Goal: Task Accomplishment & Management: Manage account settings

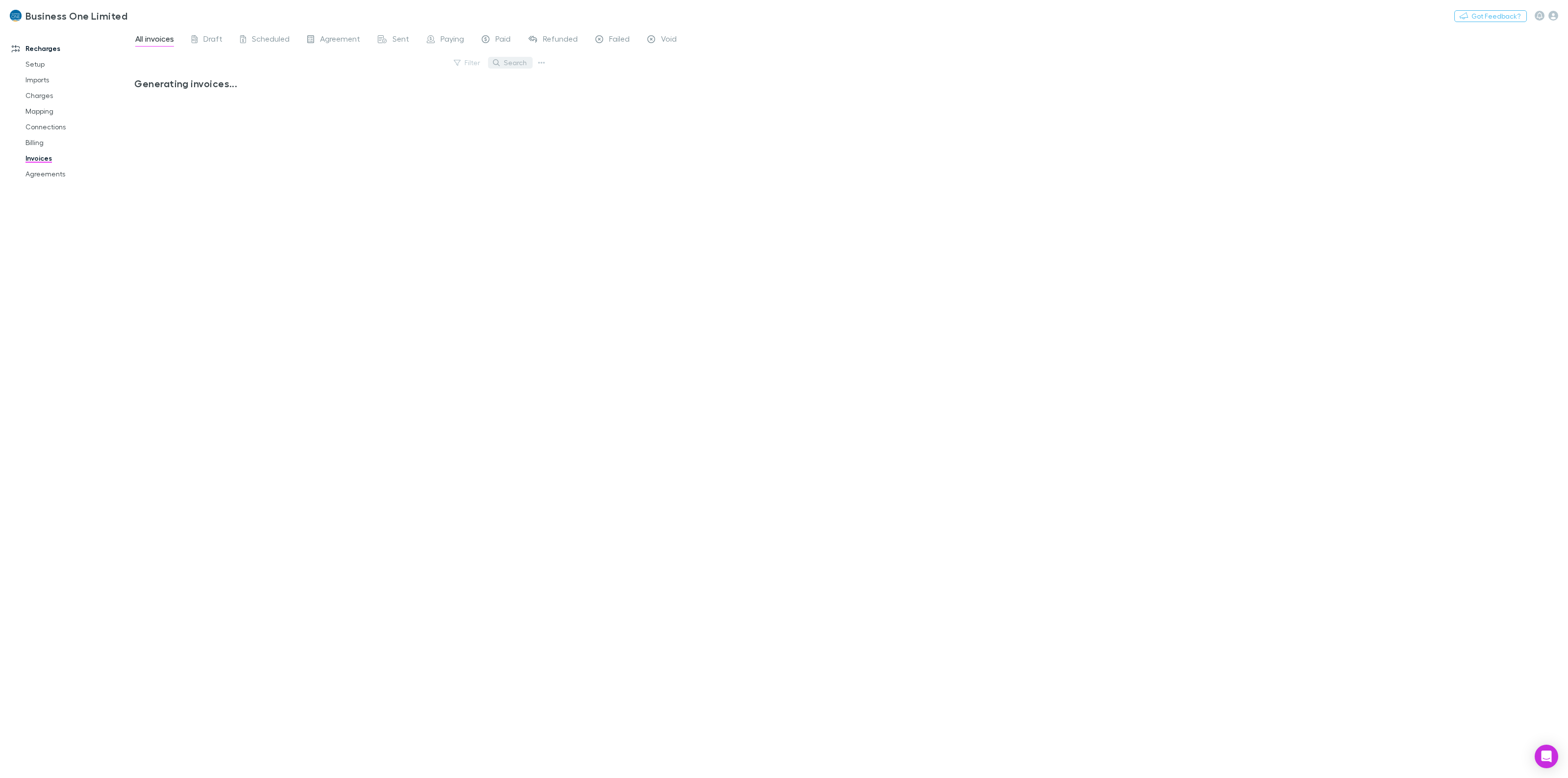
click at [512, 64] on button "Search" at bounding box center [511, 62] width 45 height 12
type input "*****"
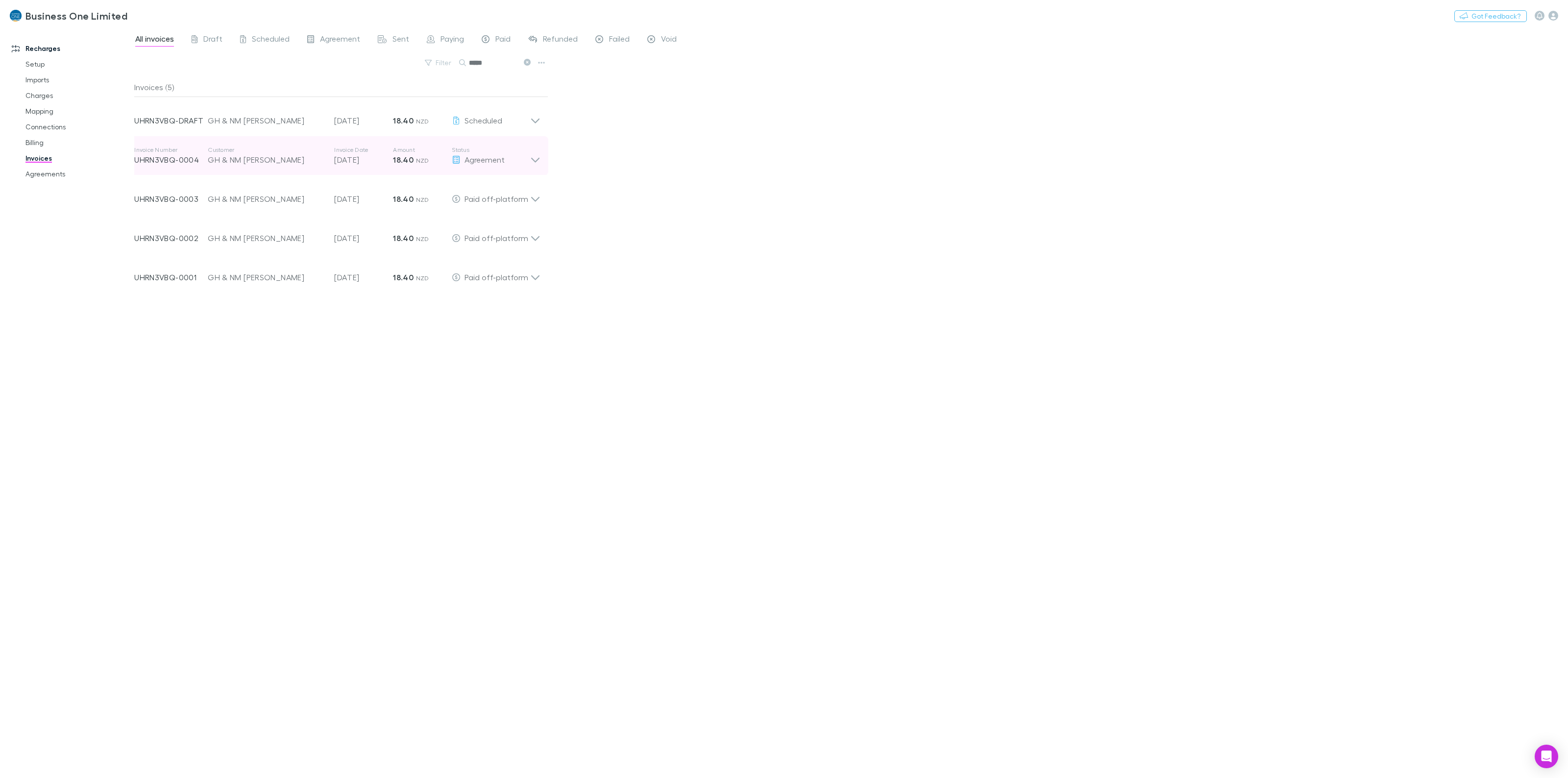
click at [533, 155] on icon at bounding box center [536, 155] width 10 height 19
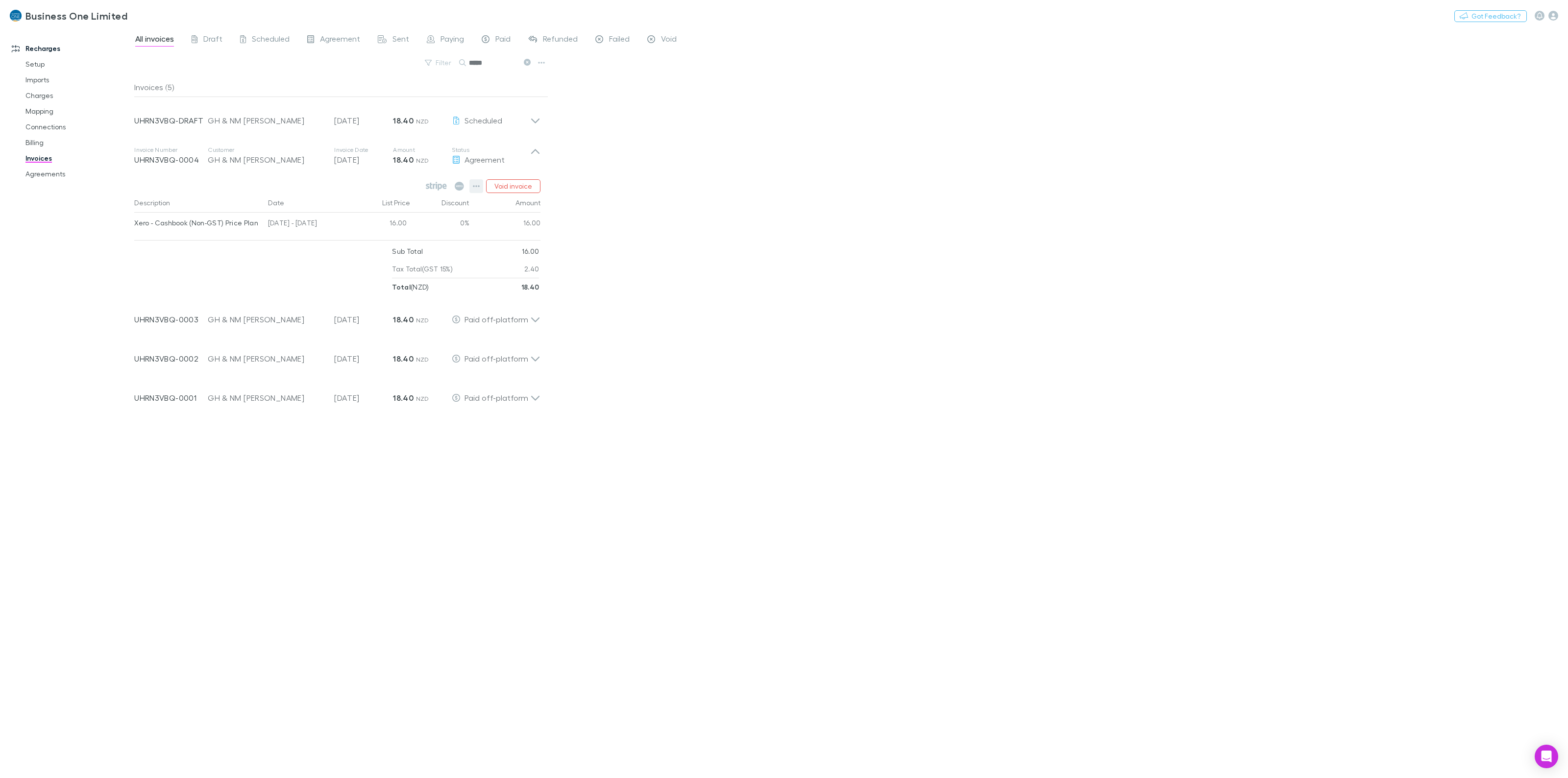
click at [473, 190] on button "button" at bounding box center [476, 186] width 13 height 13
click at [410, 240] on p "Mark as paid" at bounding box center [417, 243] width 119 height 12
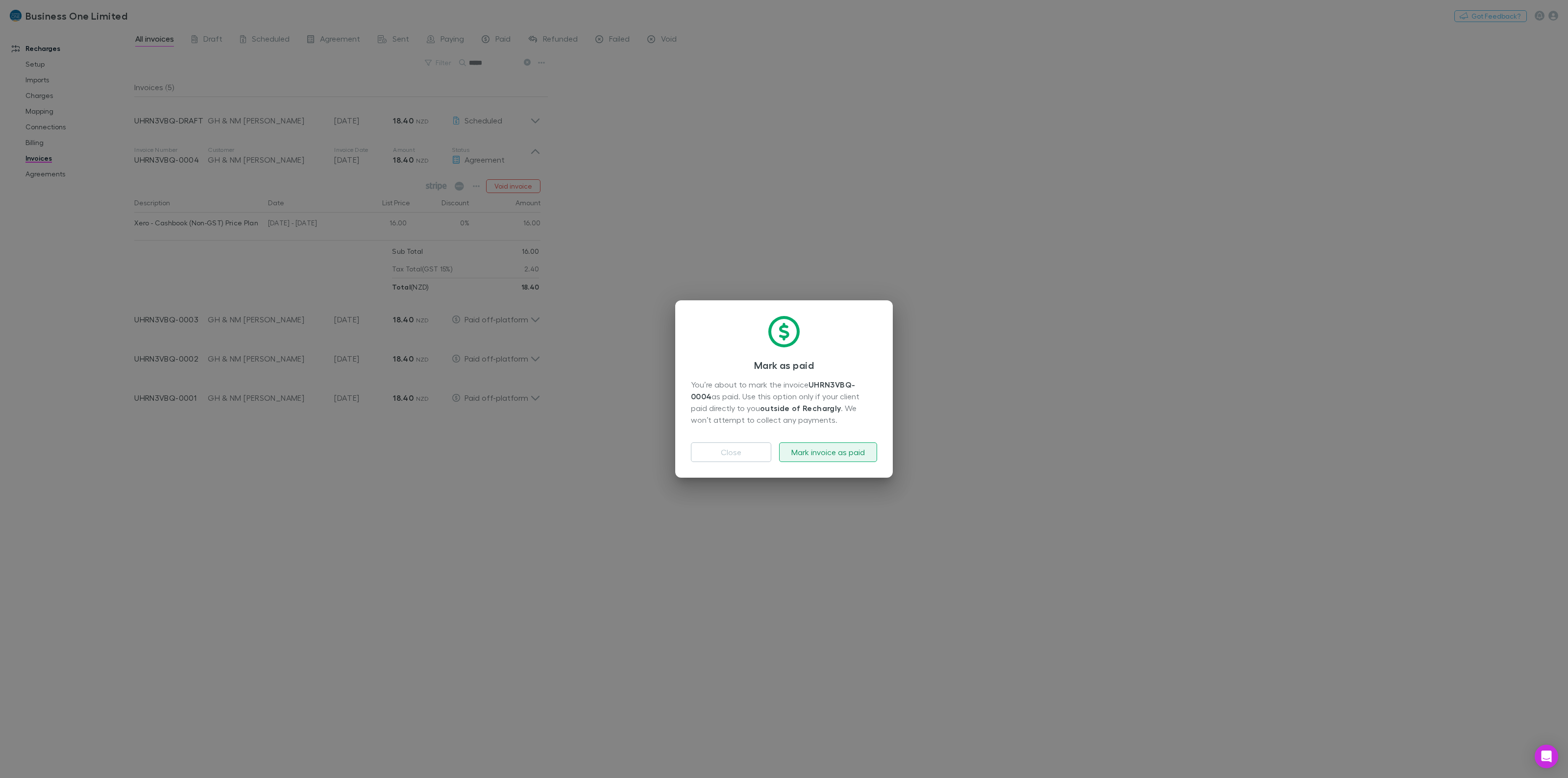
click at [813, 443] on button "Mark invoice as paid" at bounding box center [828, 452] width 98 height 19
click at [773, 453] on button "Excellent" at bounding box center [784, 452] width 186 height 19
